Goal: Task Accomplishment & Management: Manage account settings

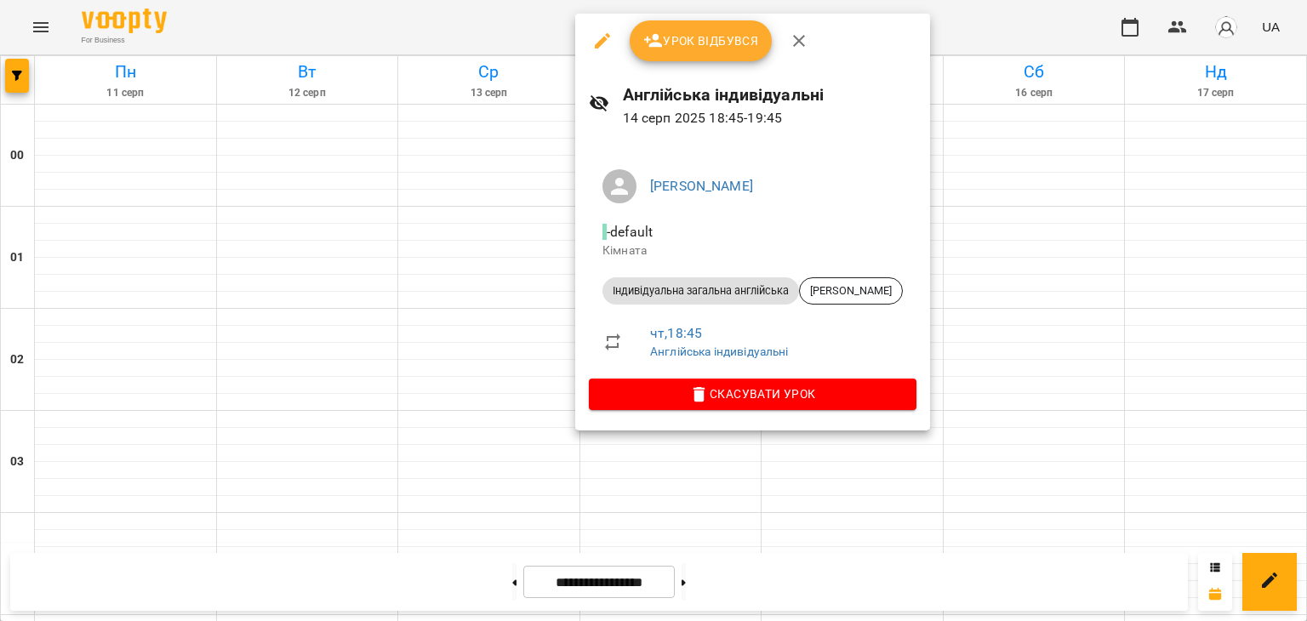
scroll to position [1877, 0]
click at [698, 43] on span "Урок відбувся" at bounding box center [701, 41] width 116 height 20
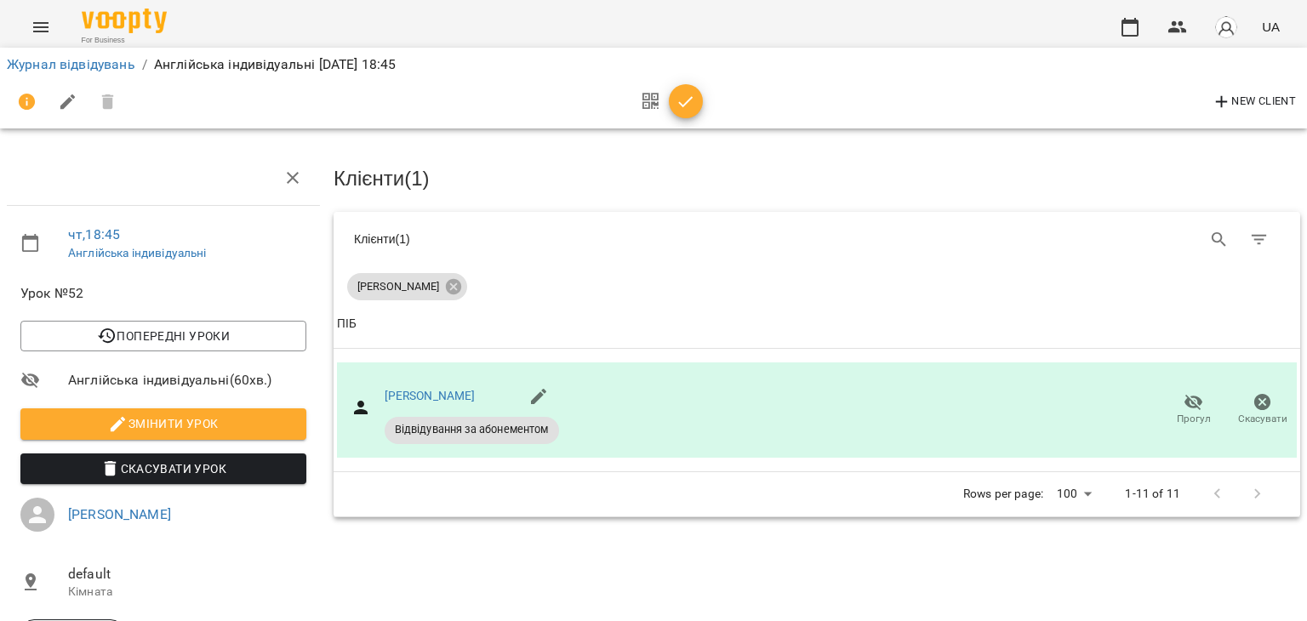
click at [680, 105] on icon "button" at bounding box center [686, 102] width 20 height 20
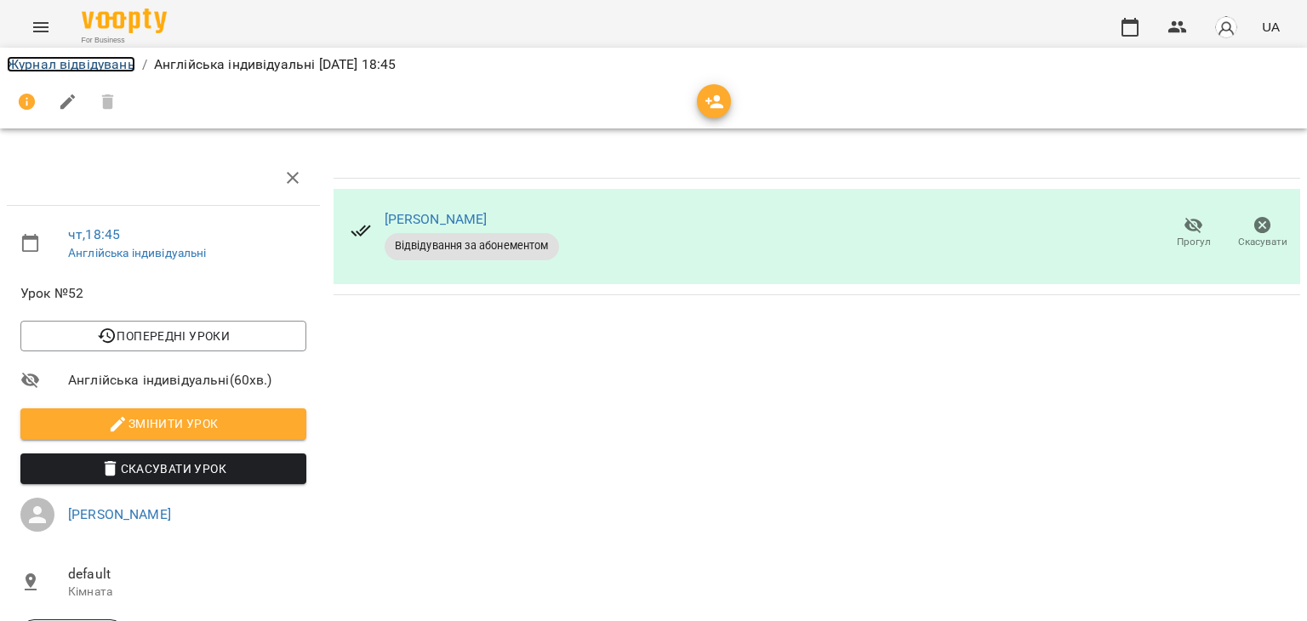
click at [89, 62] on link "Журнал відвідувань" at bounding box center [71, 64] width 128 height 16
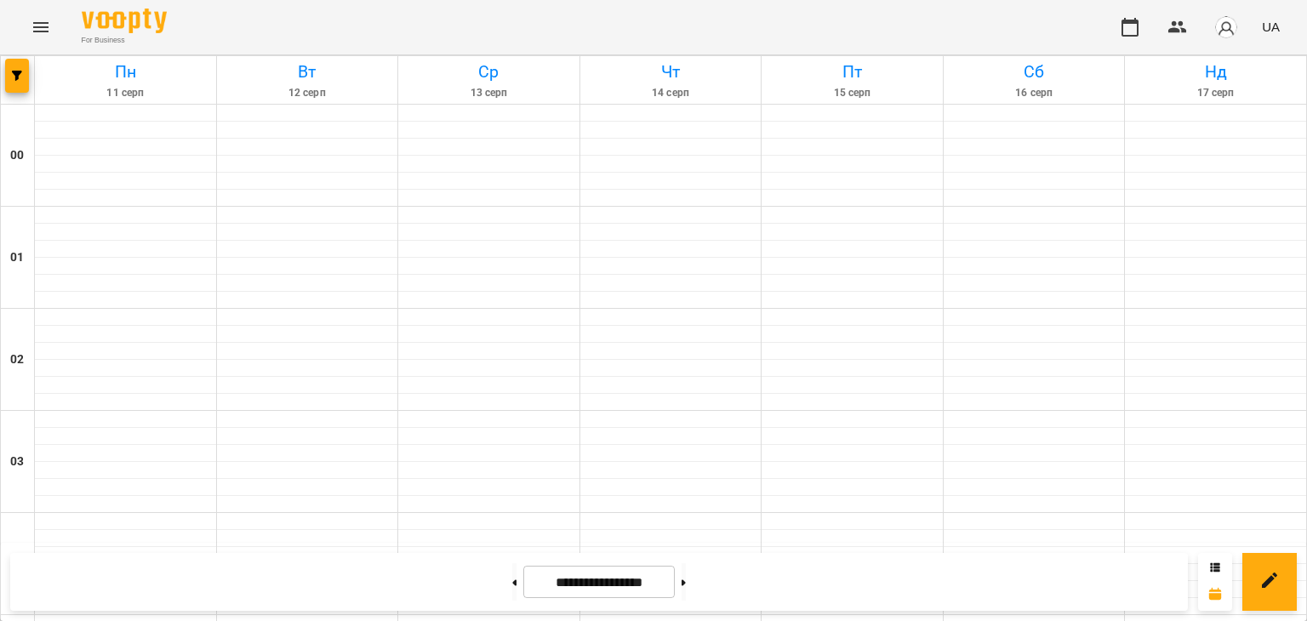
scroll to position [1908, 0]
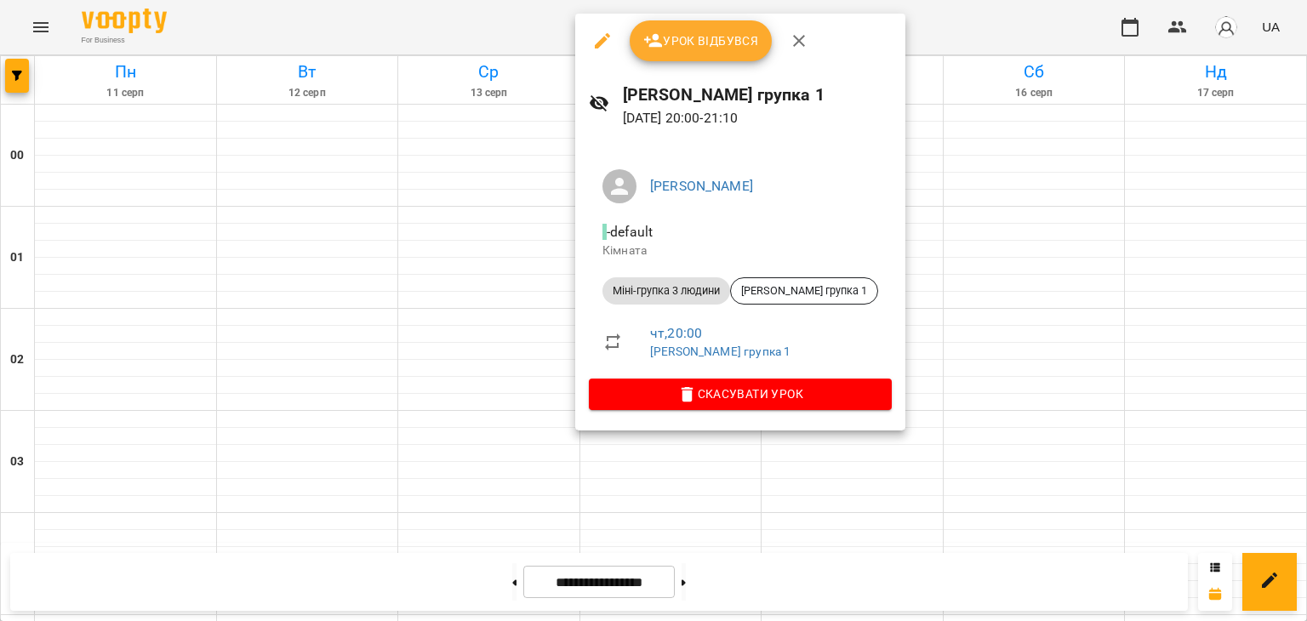
click at [671, 35] on span "Урок відбувся" at bounding box center [701, 41] width 116 height 20
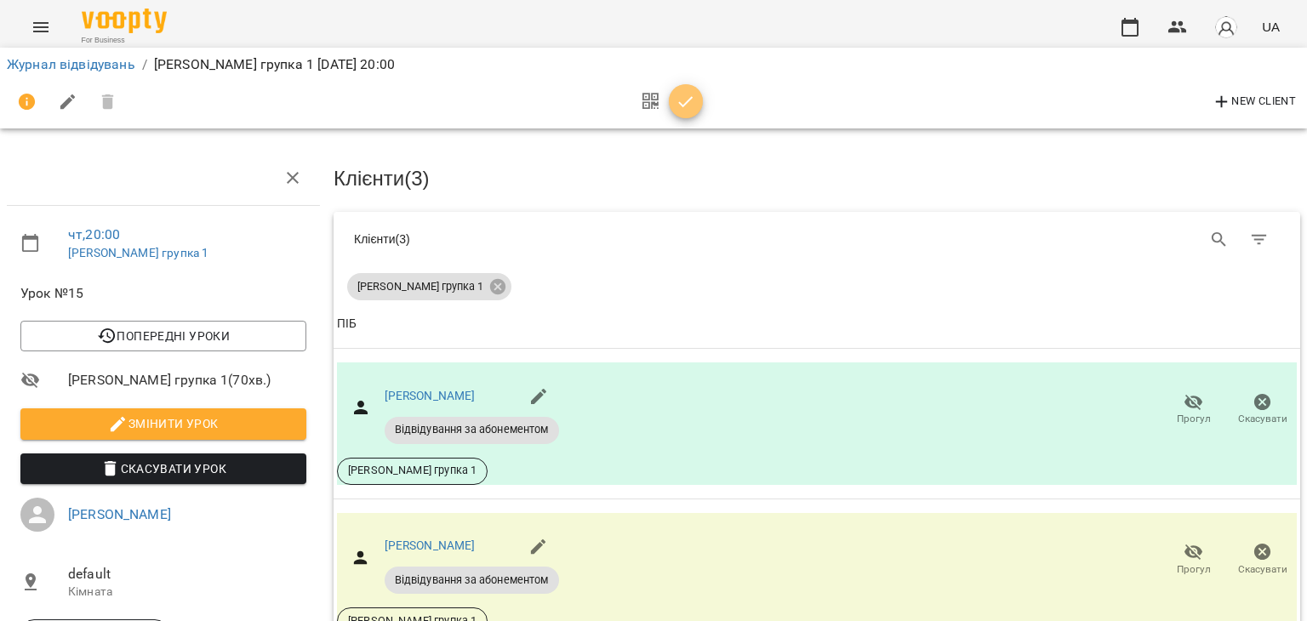
click at [683, 94] on icon "button" at bounding box center [686, 102] width 20 height 20
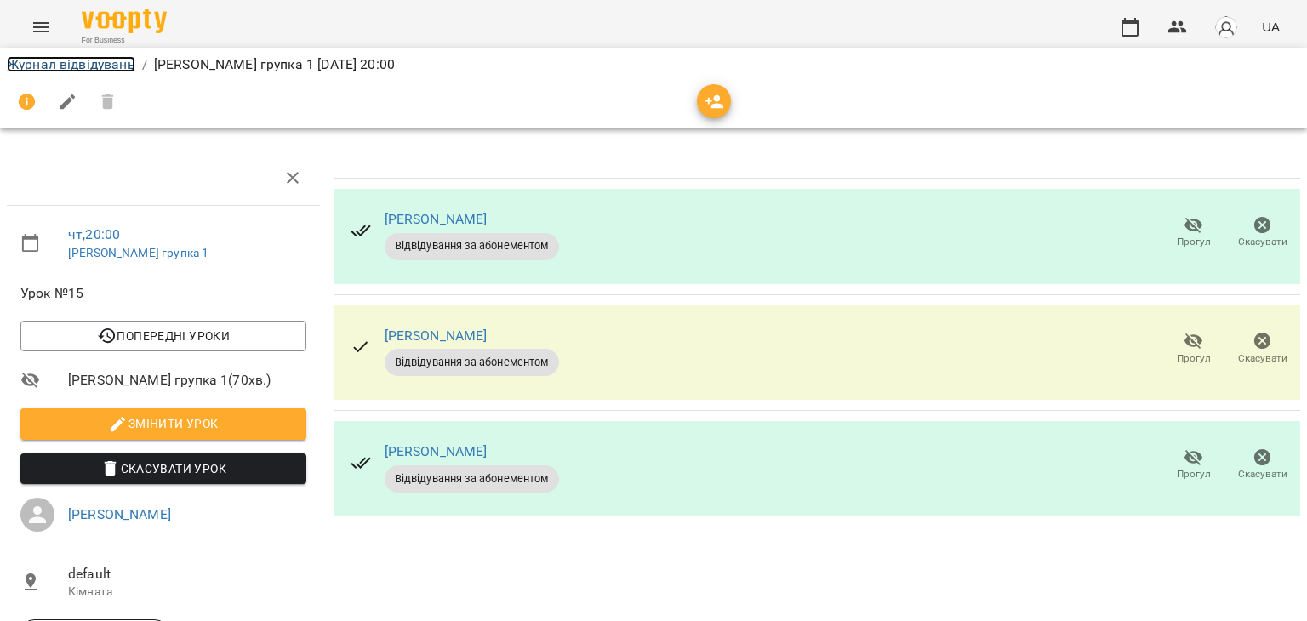
click at [111, 58] on link "Журнал відвідувань" at bounding box center [71, 64] width 128 height 16
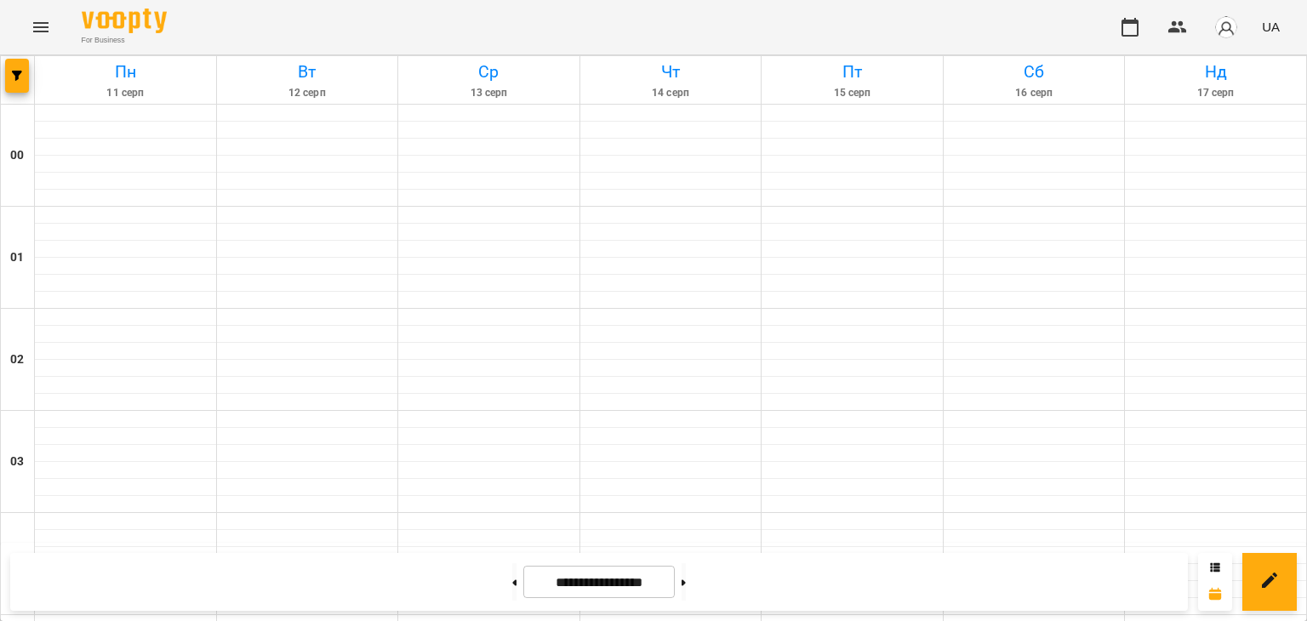
scroll to position [1908, 0]
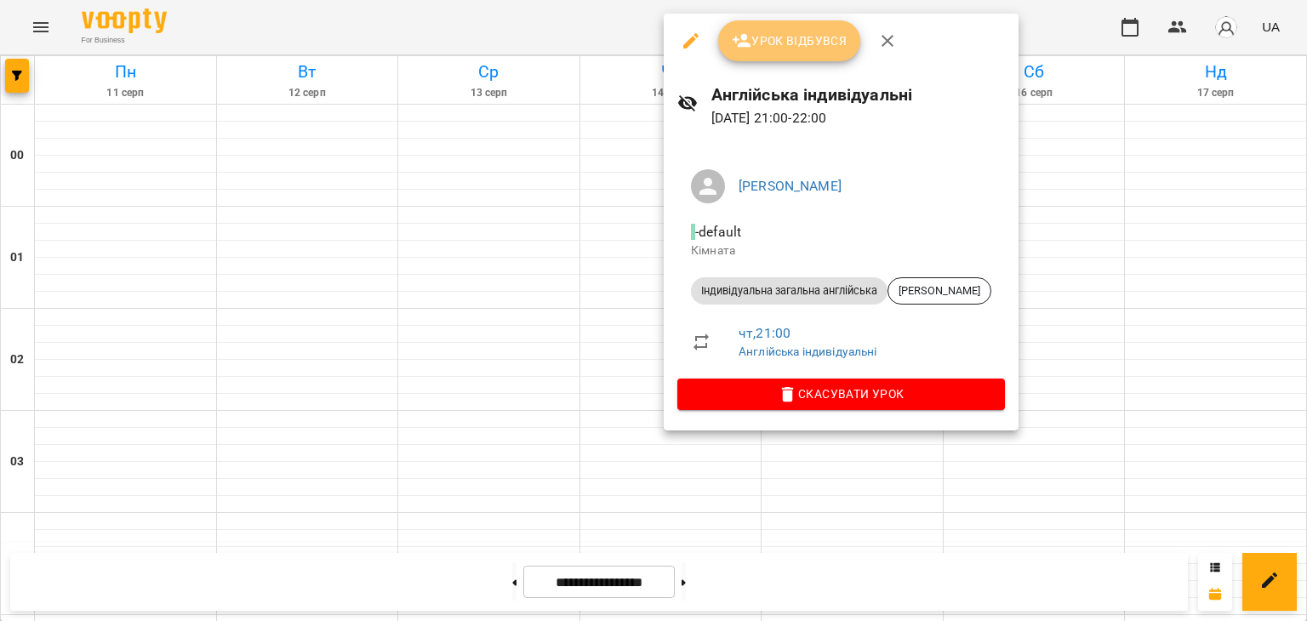
click at [759, 41] on span "Урок відбувся" at bounding box center [790, 41] width 116 height 20
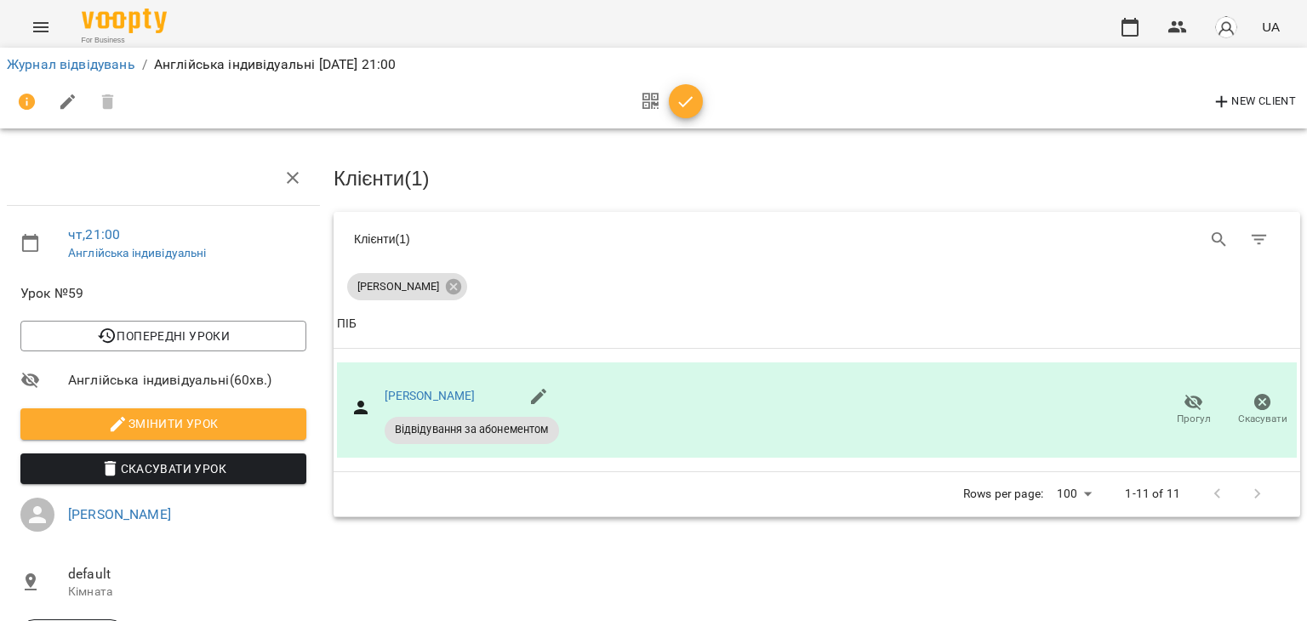
click at [683, 117] on button "button" at bounding box center [686, 101] width 34 height 34
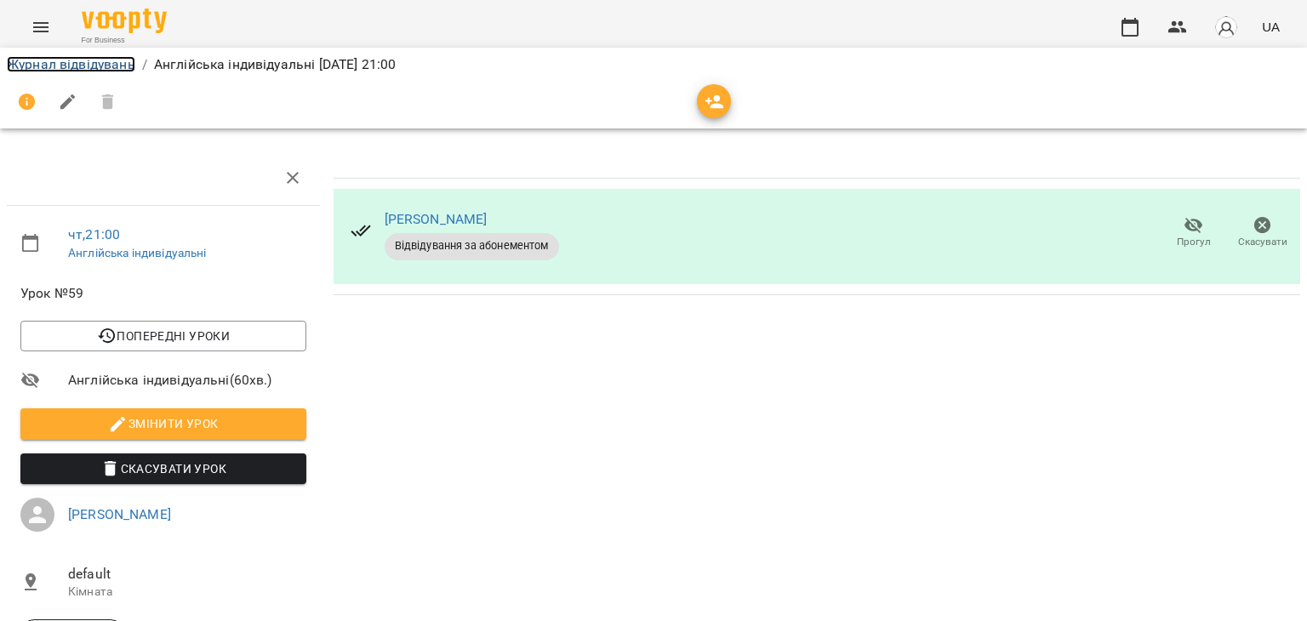
click at [60, 69] on link "Журнал відвідувань" at bounding box center [71, 64] width 128 height 16
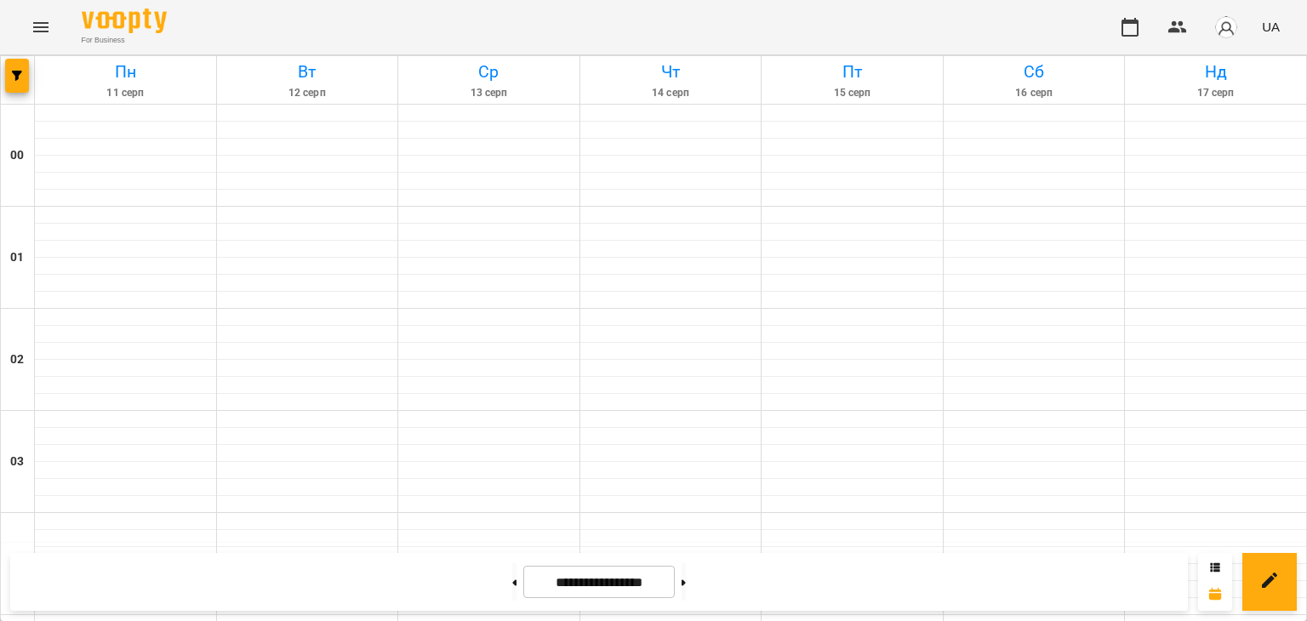
scroll to position [1012, 0]
